Goal: Transaction & Acquisition: Purchase product/service

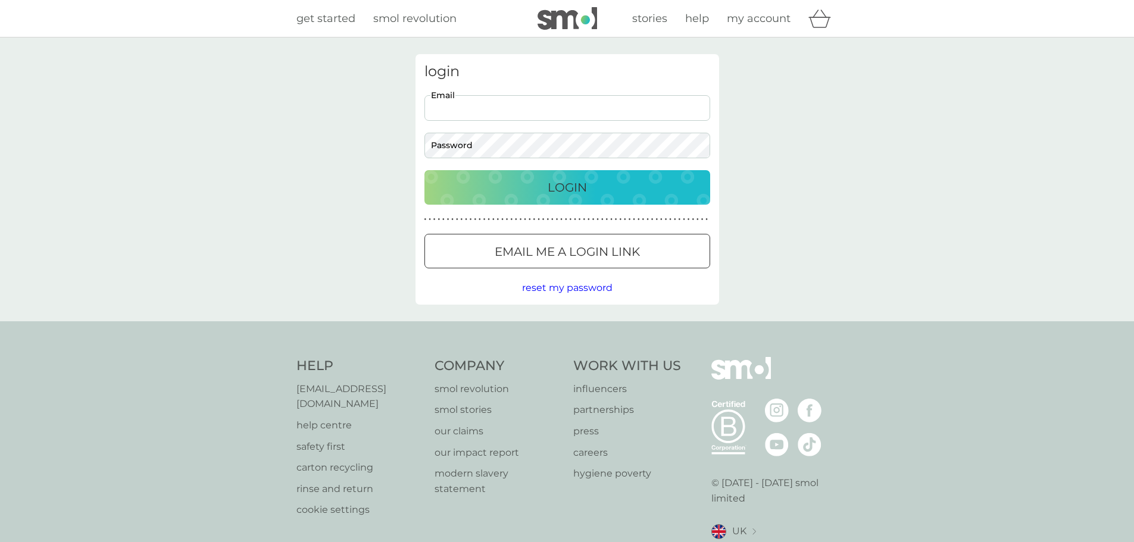
click at [437, 112] on input "Email" at bounding box center [567, 108] width 286 height 26
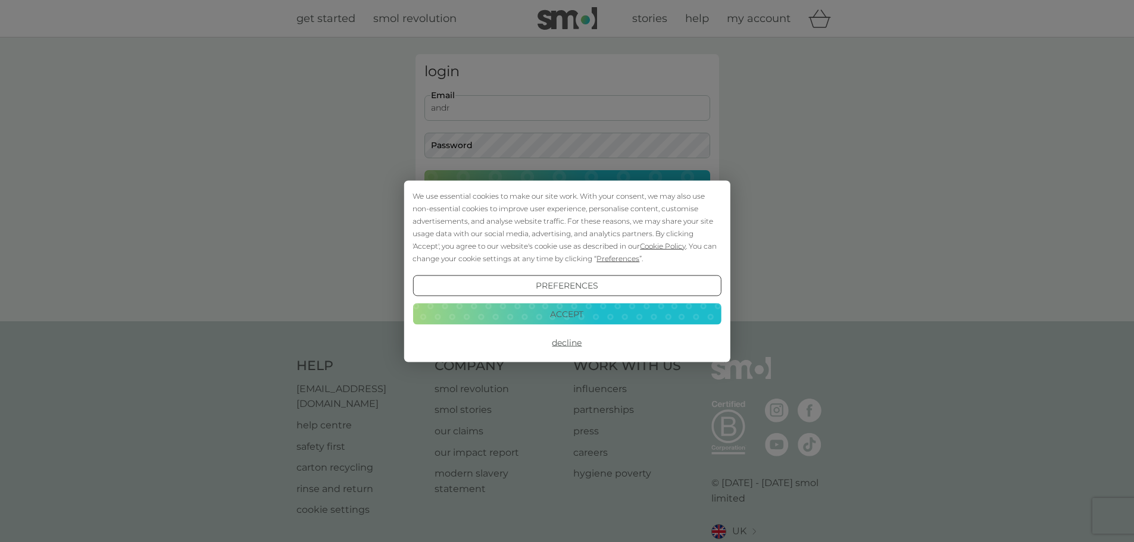
type input "andr"
click at [581, 339] on button "Decline" at bounding box center [566, 342] width 308 height 21
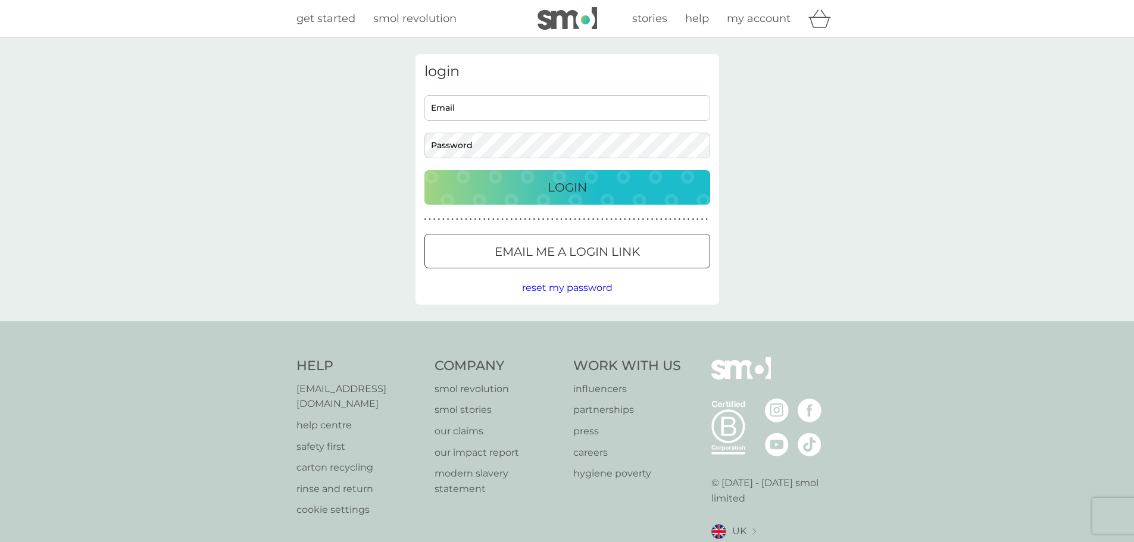
click at [487, 107] on input "Email" at bounding box center [567, 108] width 286 height 26
type input "[EMAIL_ADDRESS][DOMAIN_NAME]"
click at [548, 188] on p "Login" at bounding box center [566, 187] width 39 height 19
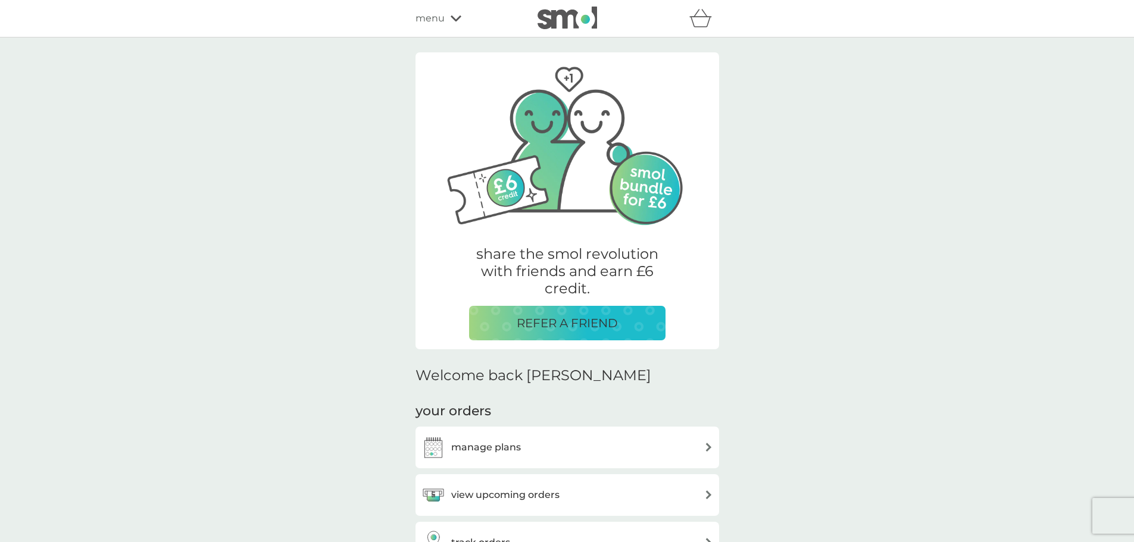
click at [486, 444] on h3 "manage plans" at bounding box center [486, 447] width 70 height 15
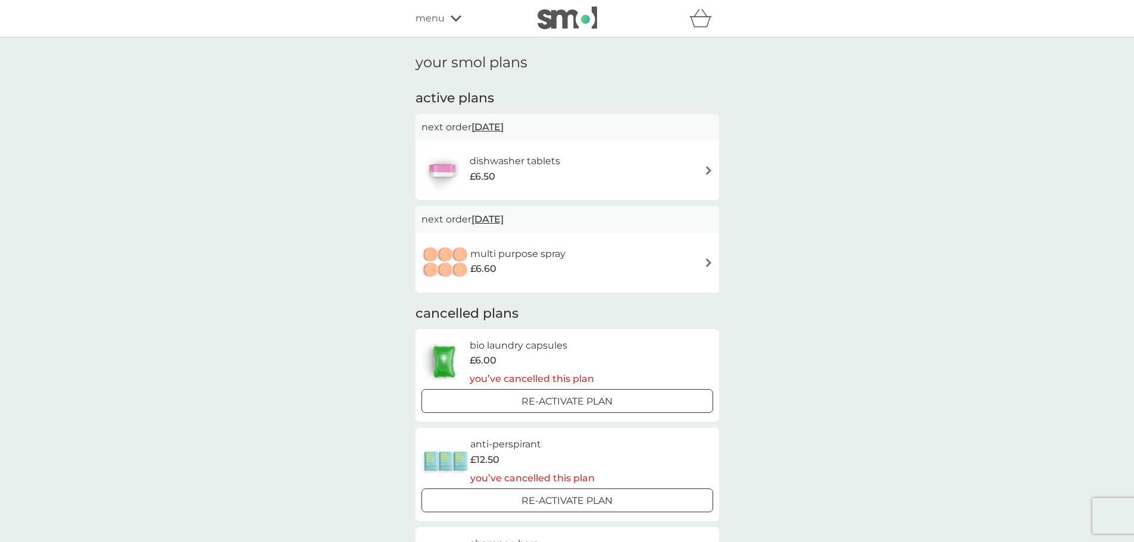
click at [506, 167] on h6 "dishwasher tablets" at bounding box center [514, 161] width 90 height 15
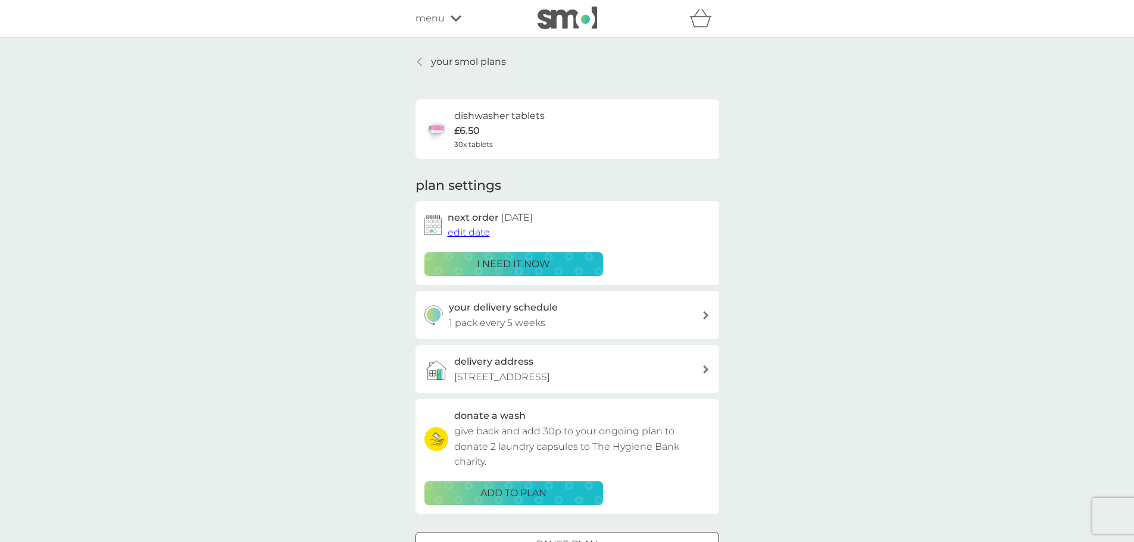
click at [469, 126] on p "£6.50" at bounding box center [467, 130] width 26 height 15
click at [419, 64] on icon at bounding box center [419, 62] width 4 height 8
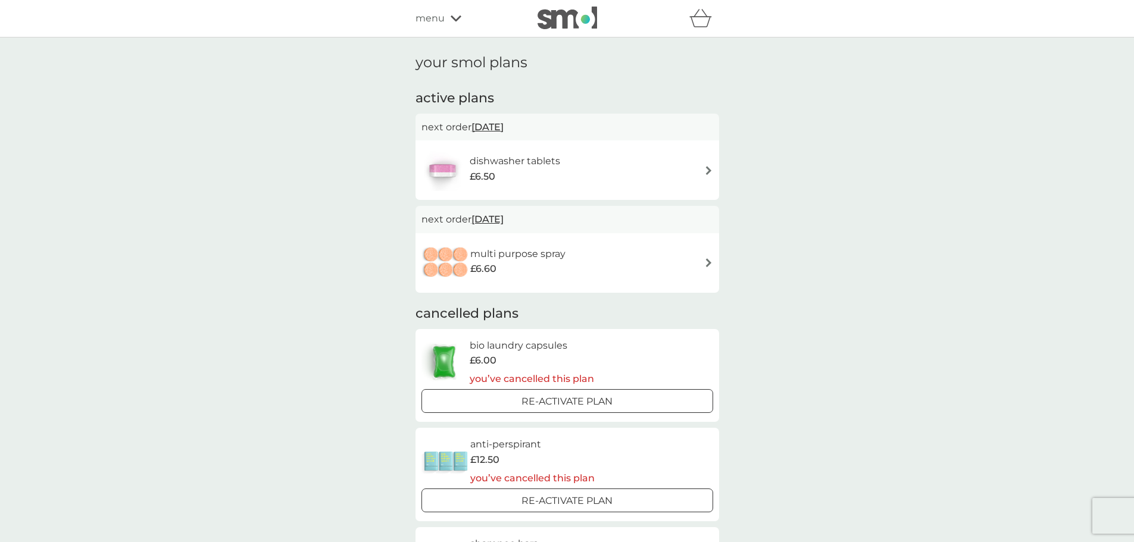
click at [445, 13] on div "menu" at bounding box center [465, 18] width 101 height 15
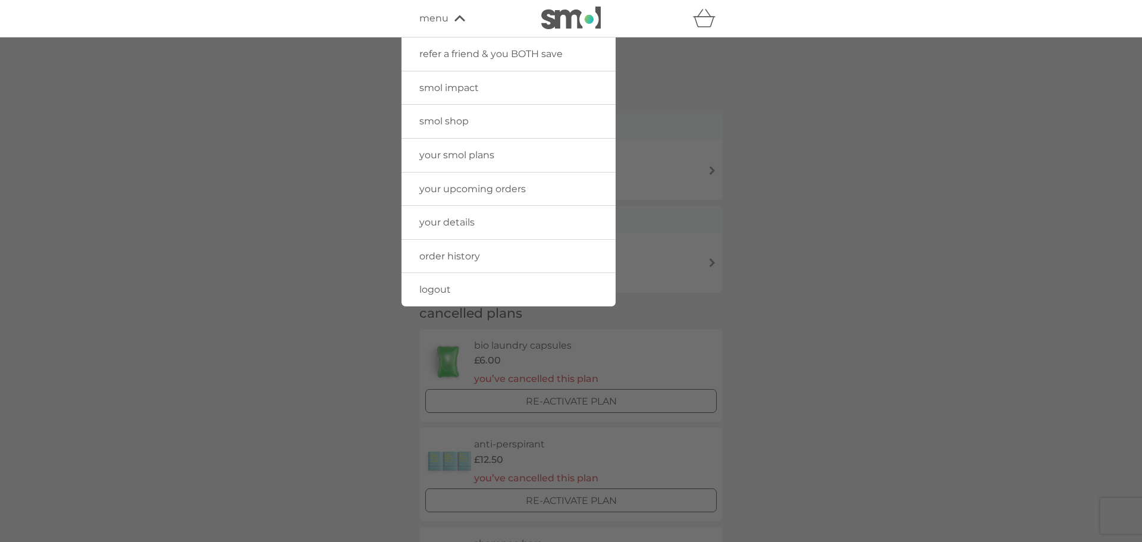
click at [459, 126] on span "smol shop" at bounding box center [443, 120] width 49 height 11
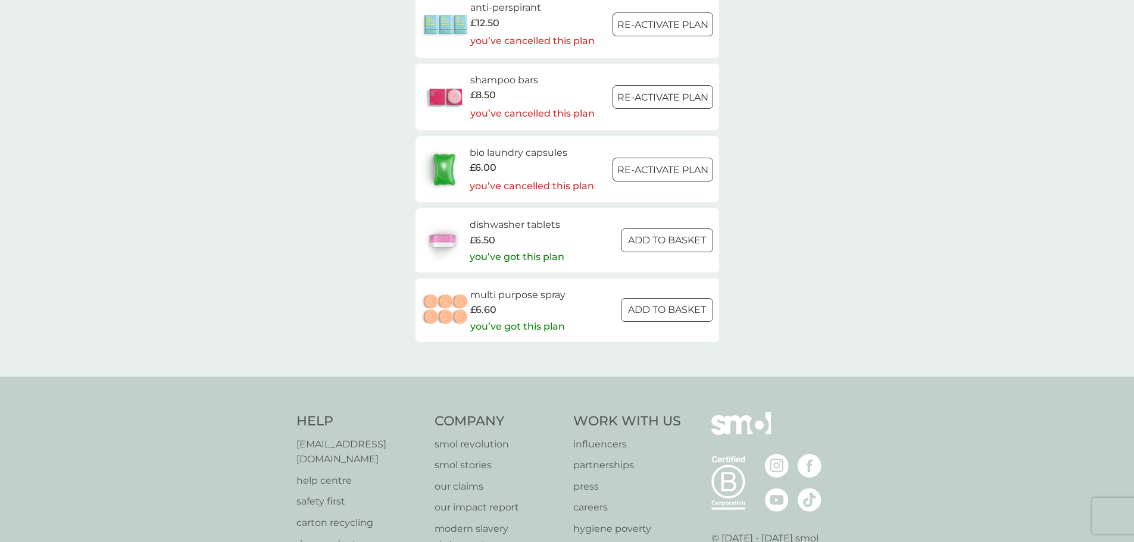
scroll to position [1823, 0]
click at [473, 224] on h6 "dishwasher tablets" at bounding box center [516, 223] width 95 height 15
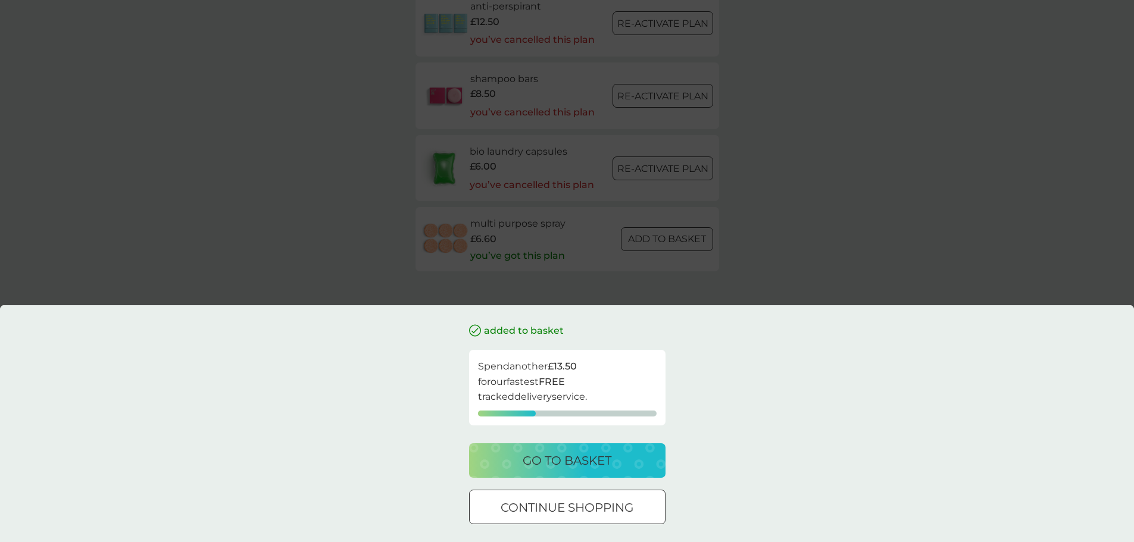
click at [1060, 253] on div "added to basket Spend another £13.50 for our fastest FREE tracked delivery serv…" at bounding box center [567, 271] width 1134 height 542
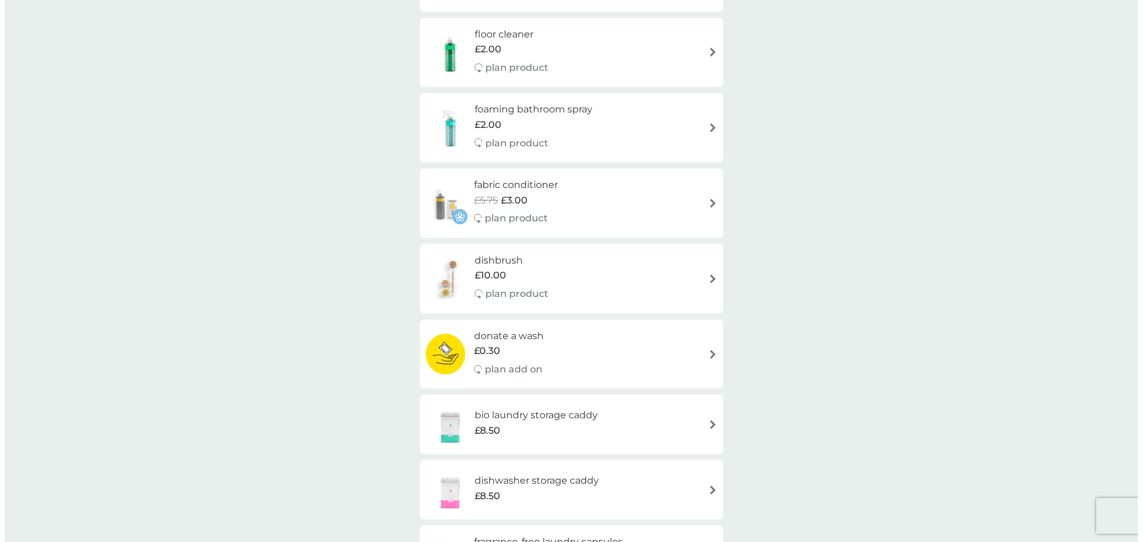
scroll to position [0, 0]
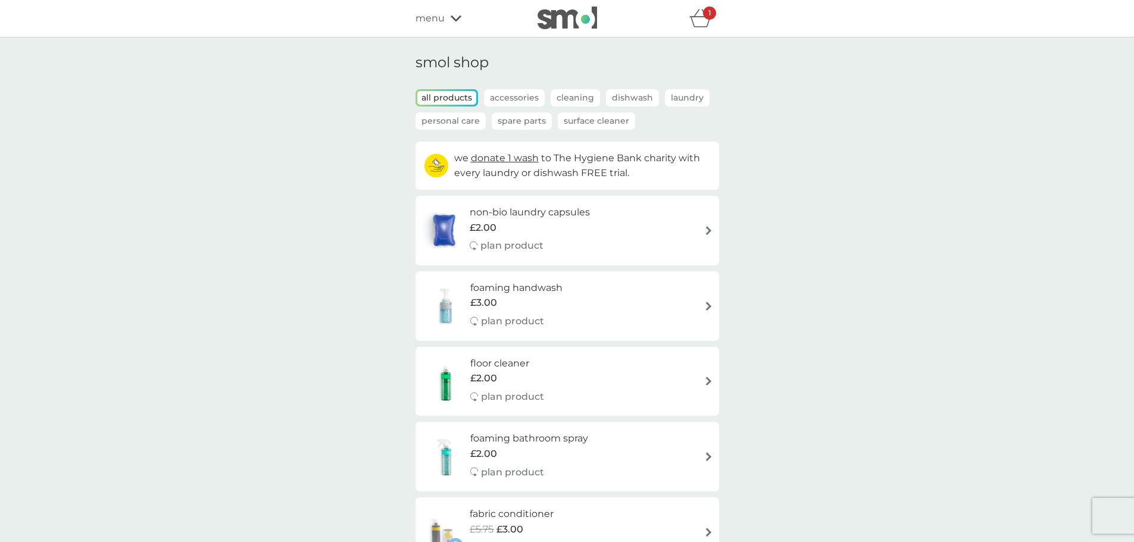
click at [703, 12] on div "1" at bounding box center [709, 13] width 13 height 13
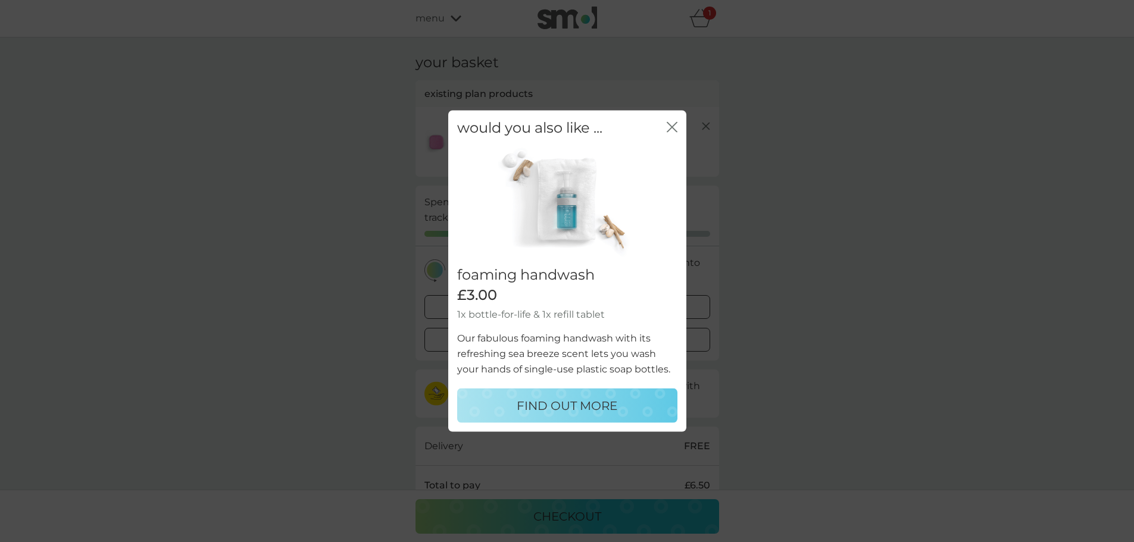
click at [672, 129] on icon "close" at bounding box center [671, 126] width 11 height 11
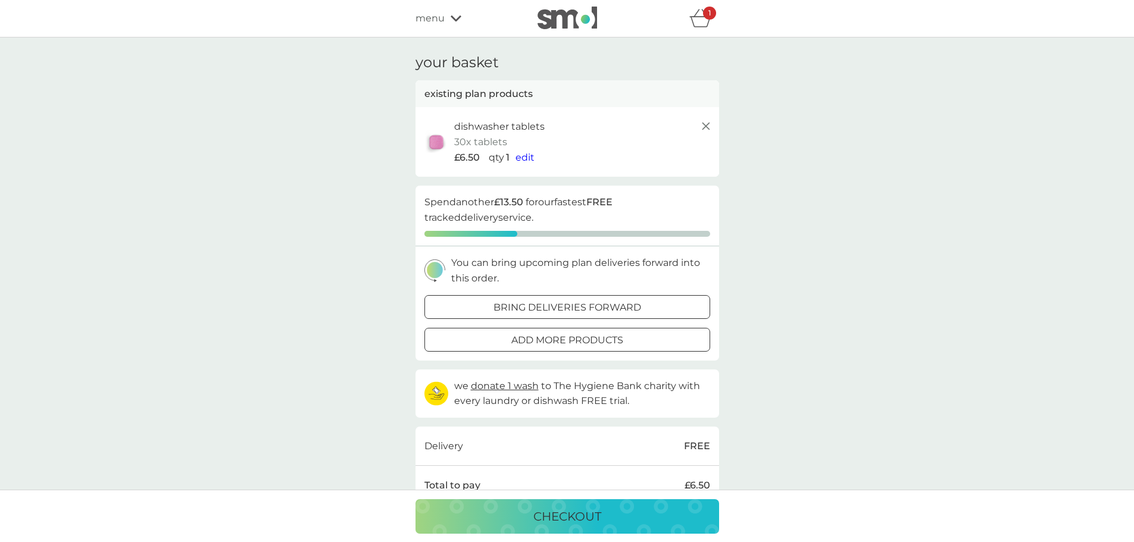
click at [705, 123] on icon at bounding box center [706, 126] width 14 height 14
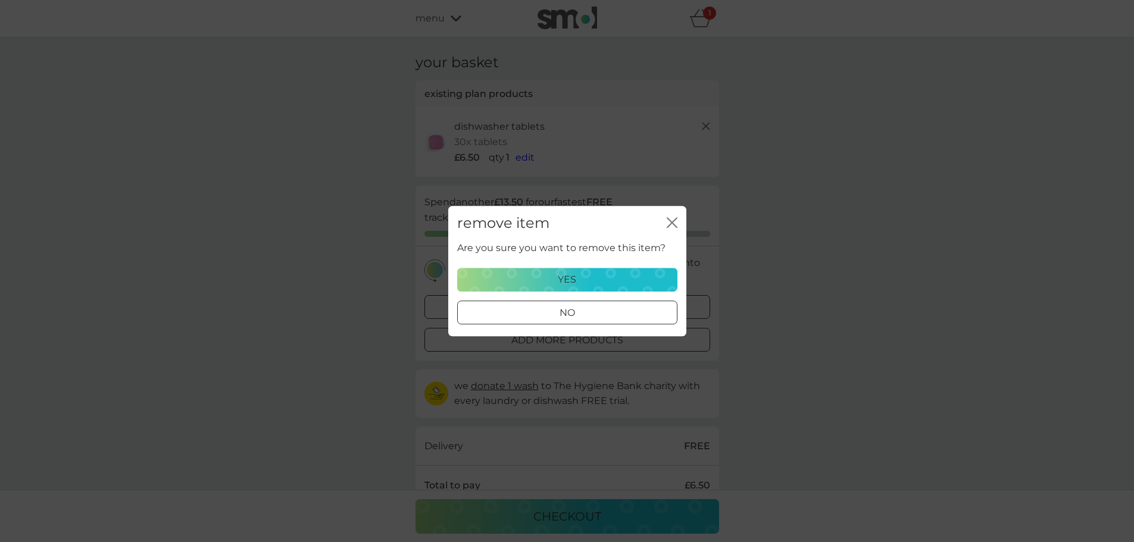
click at [586, 281] on div "yes" at bounding box center [567, 279] width 205 height 15
